Goal: Information Seeking & Learning: Learn about a topic

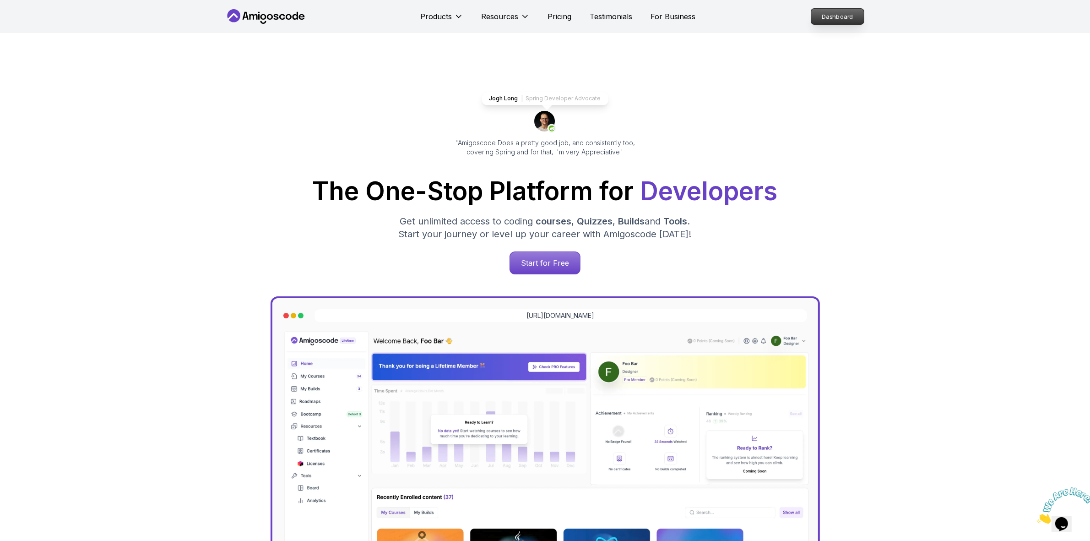
click at [825, 16] on p "Dashboard" at bounding box center [837, 17] width 53 height 16
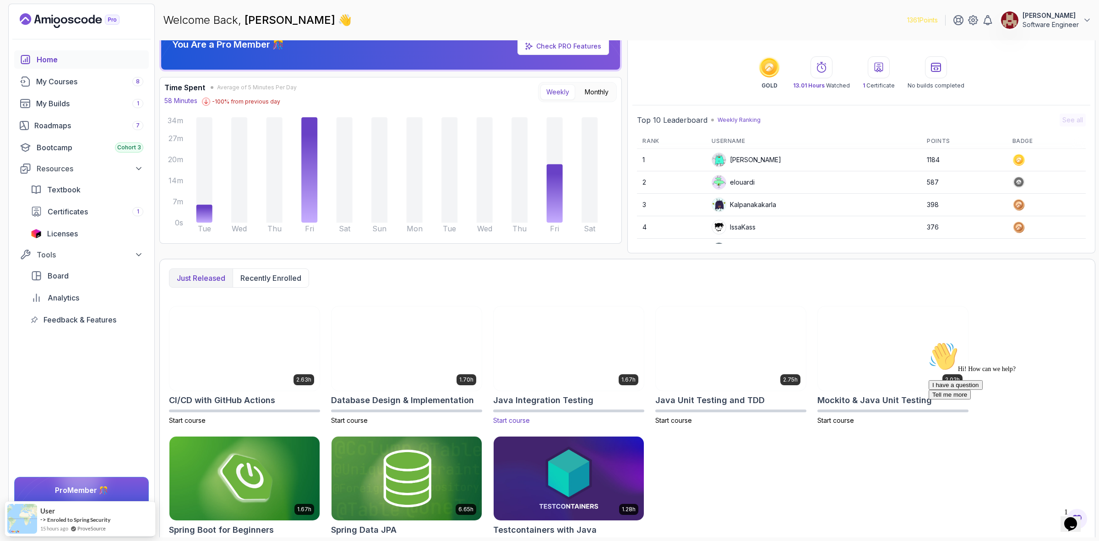
scroll to position [47, 0]
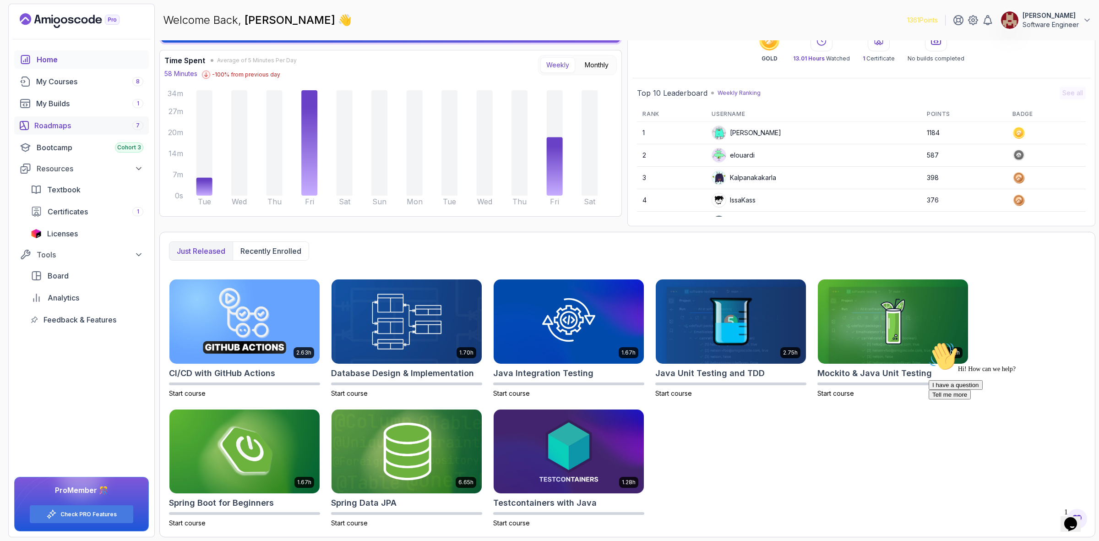
click at [53, 128] on div "Roadmaps 7" at bounding box center [88, 125] width 109 height 11
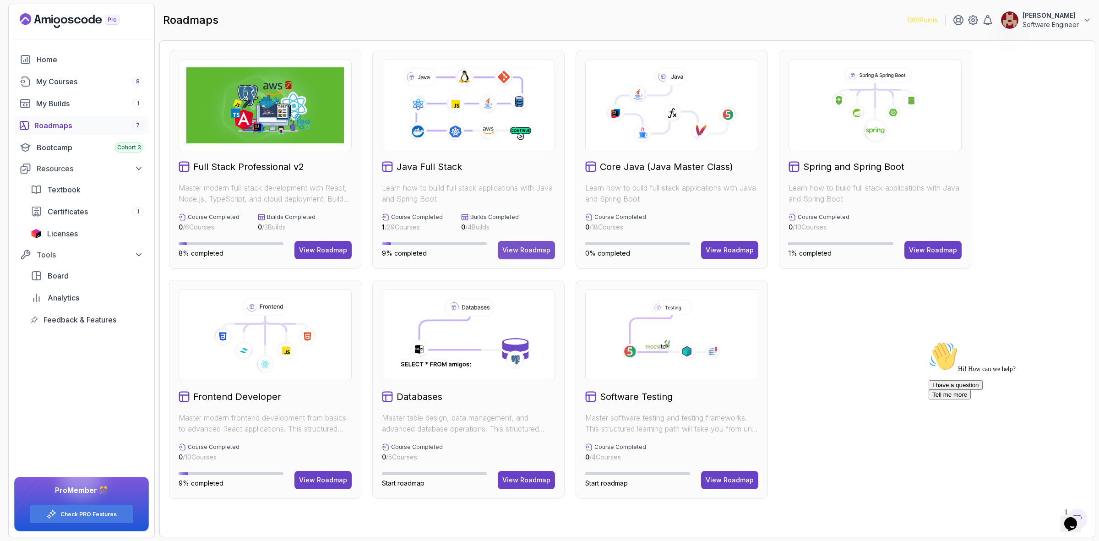
click at [524, 250] on div "View Roadmap" at bounding box center [526, 249] width 48 height 9
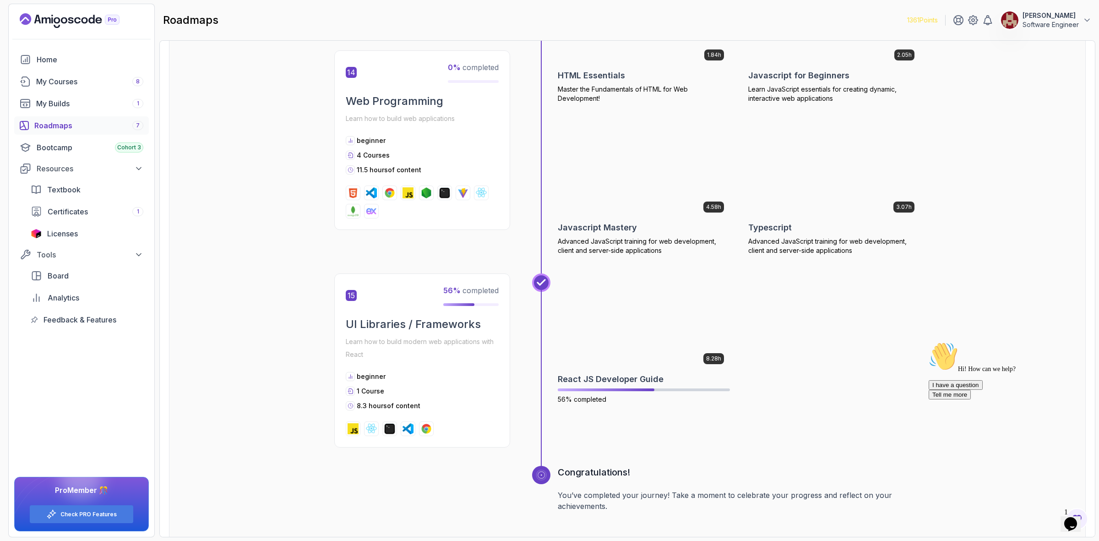
scroll to position [3319, 0]
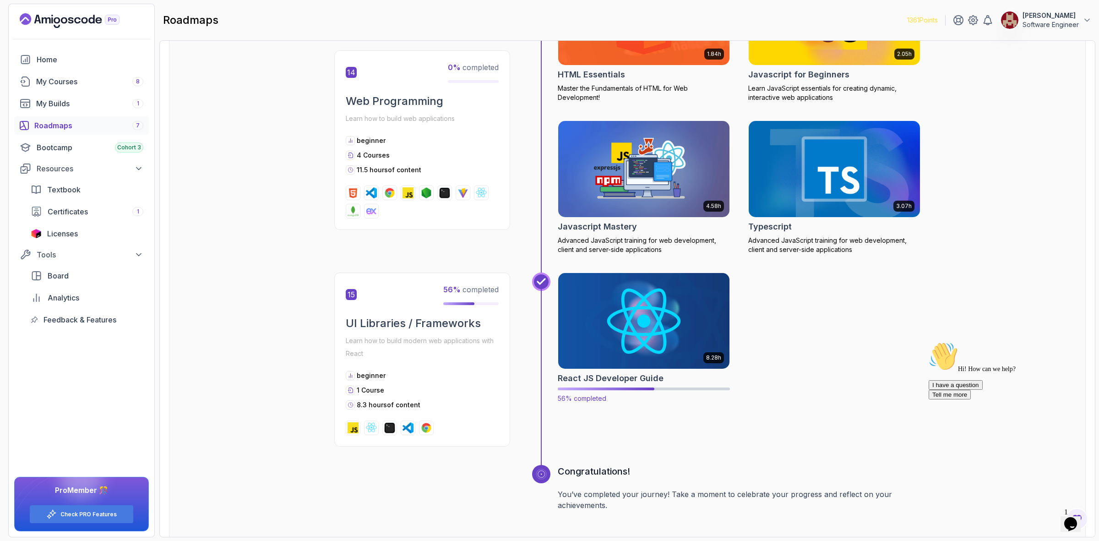
click at [631, 347] on img at bounding box center [644, 320] width 180 height 101
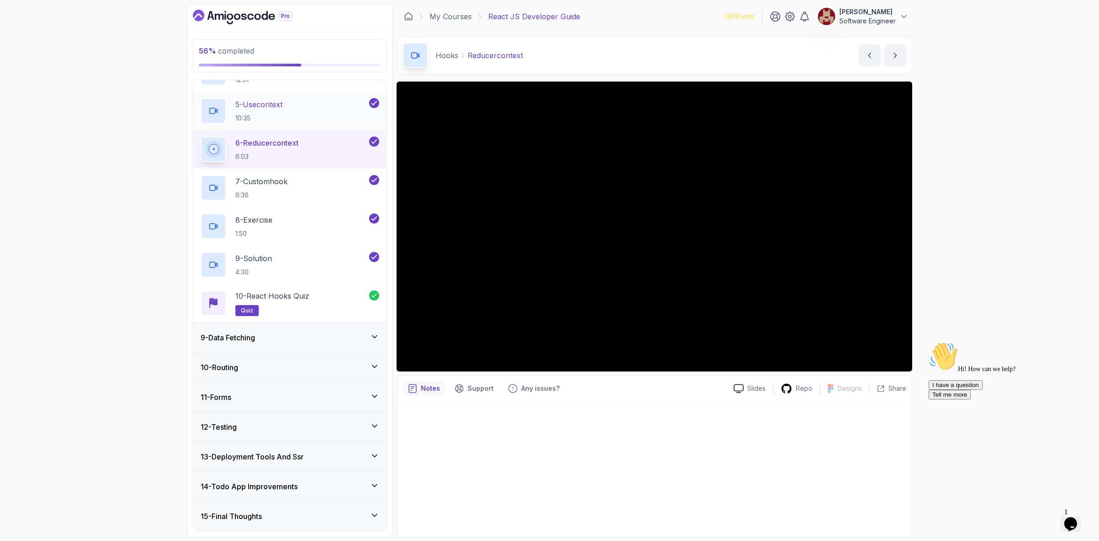
scroll to position [381, 0]
click at [289, 459] on h3 "13 - Deployment Tools And Ssr" at bounding box center [252, 456] width 103 height 11
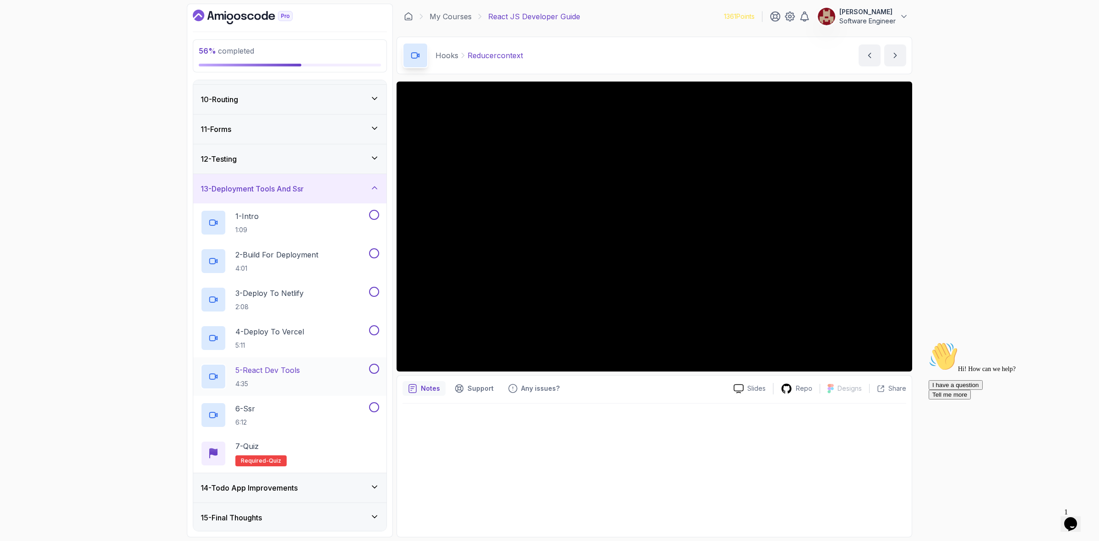
scroll to position [266, 0]
click at [272, 157] on div "12 - Testing" at bounding box center [290, 157] width 179 height 11
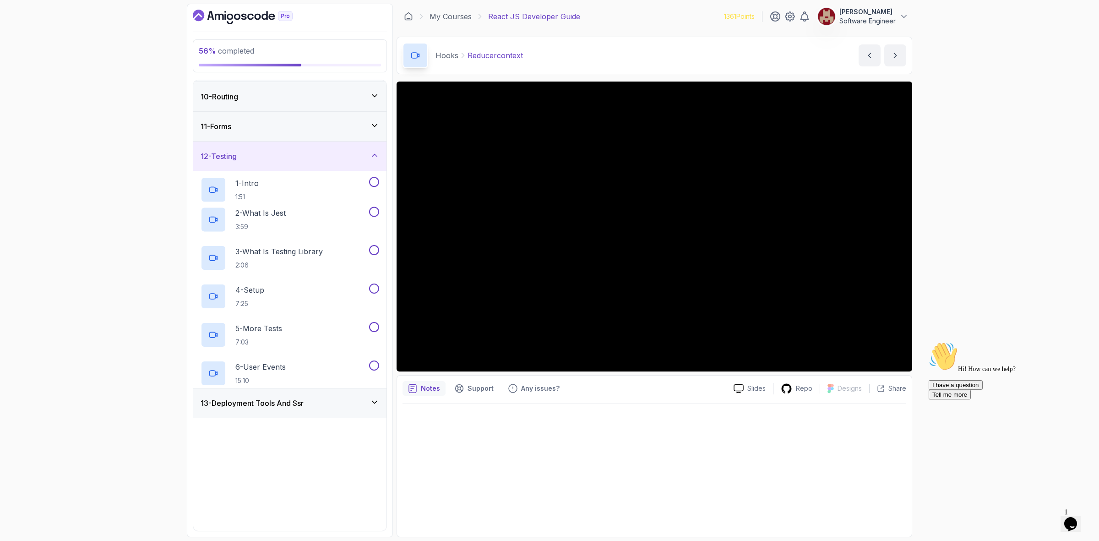
scroll to position [0, 0]
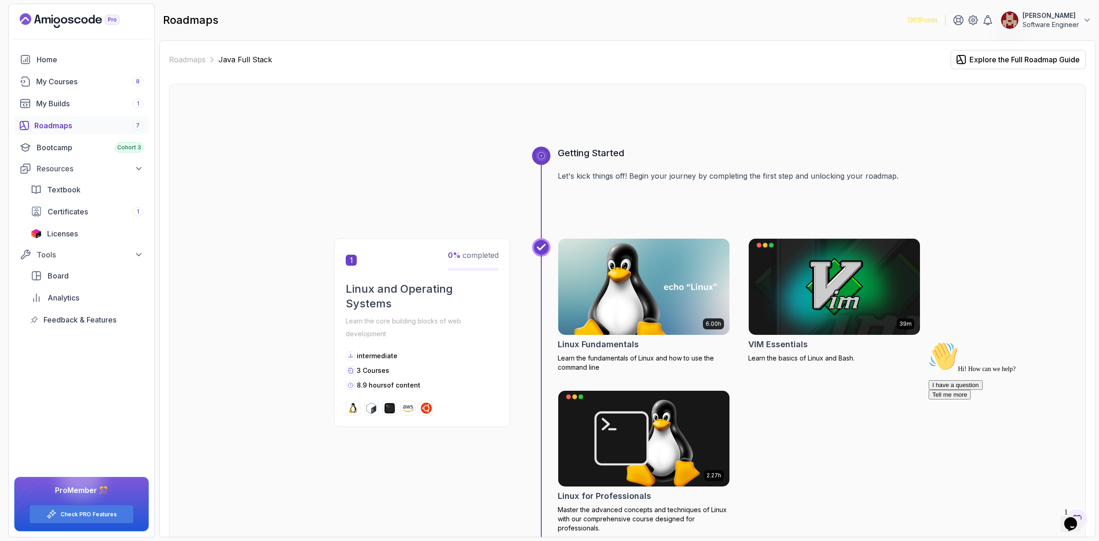
click at [74, 121] on div "Roadmaps 7" at bounding box center [88, 125] width 109 height 11
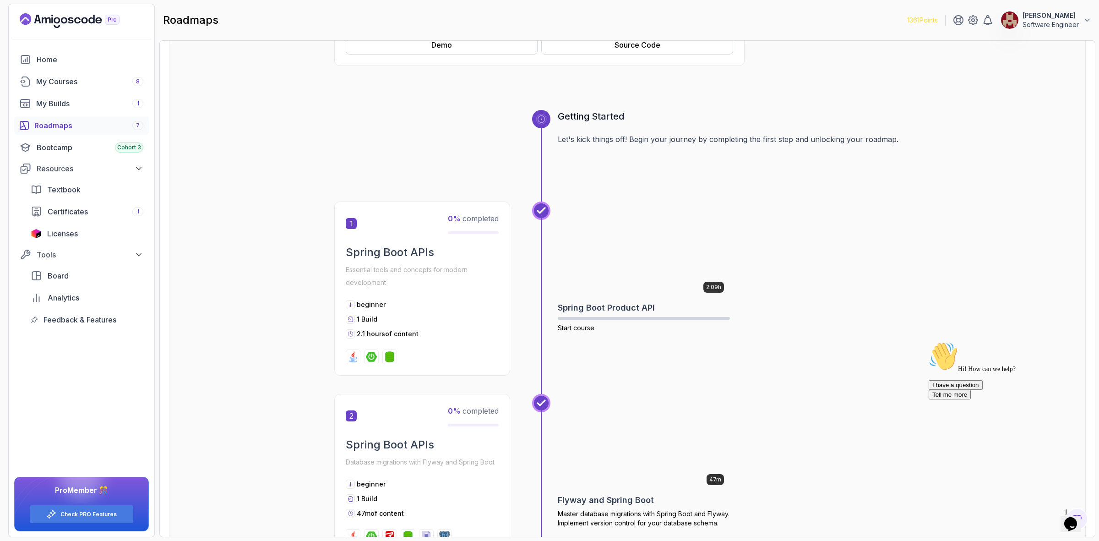
scroll to position [309, 0]
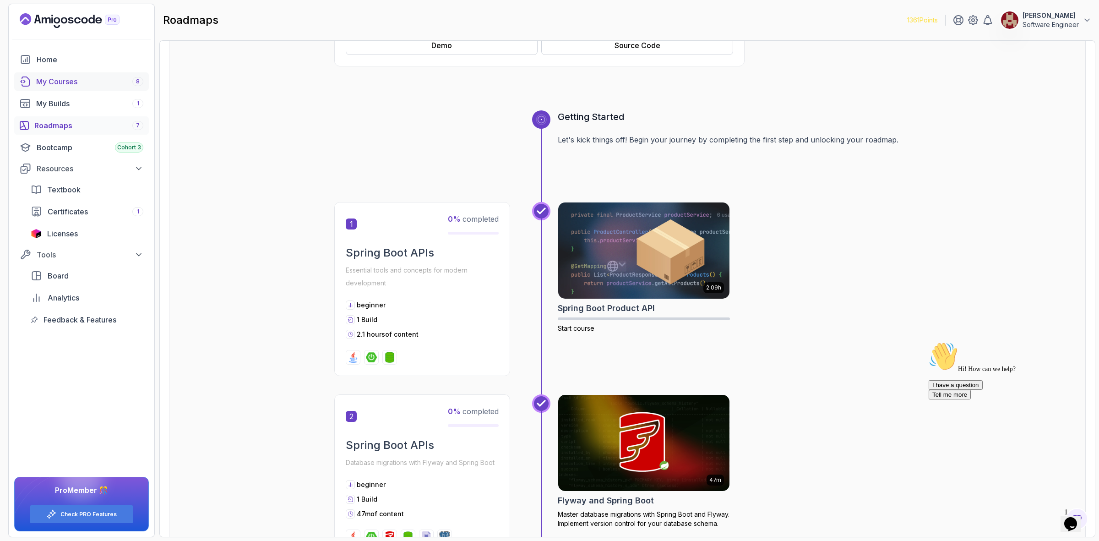
click at [72, 83] on div "My Courses 8" at bounding box center [89, 81] width 107 height 11
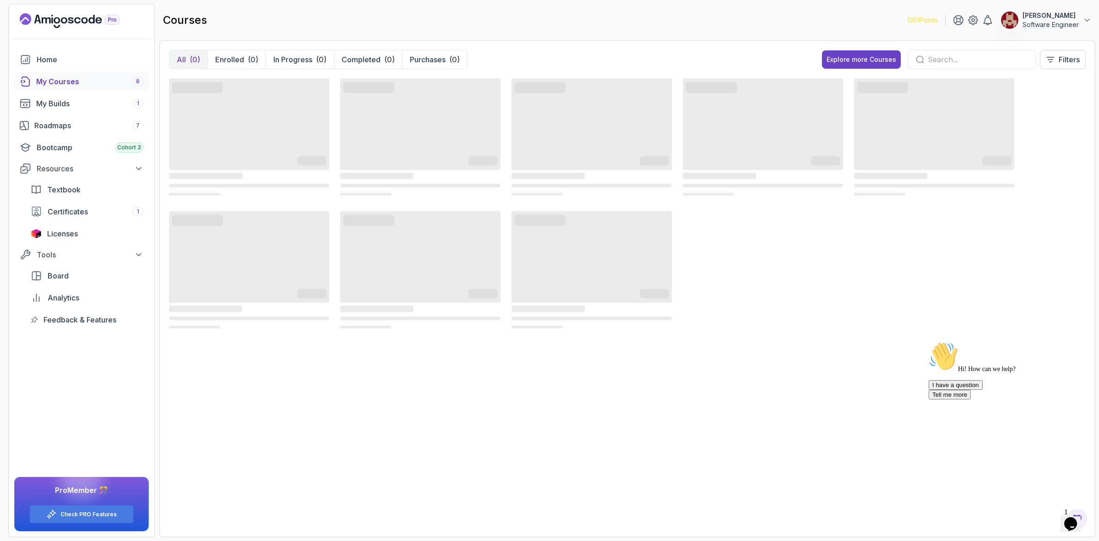
click at [955, 56] on input "text" at bounding box center [978, 59] width 101 height 11
type input "react jwt"
